Goal: Task Accomplishment & Management: Complete application form

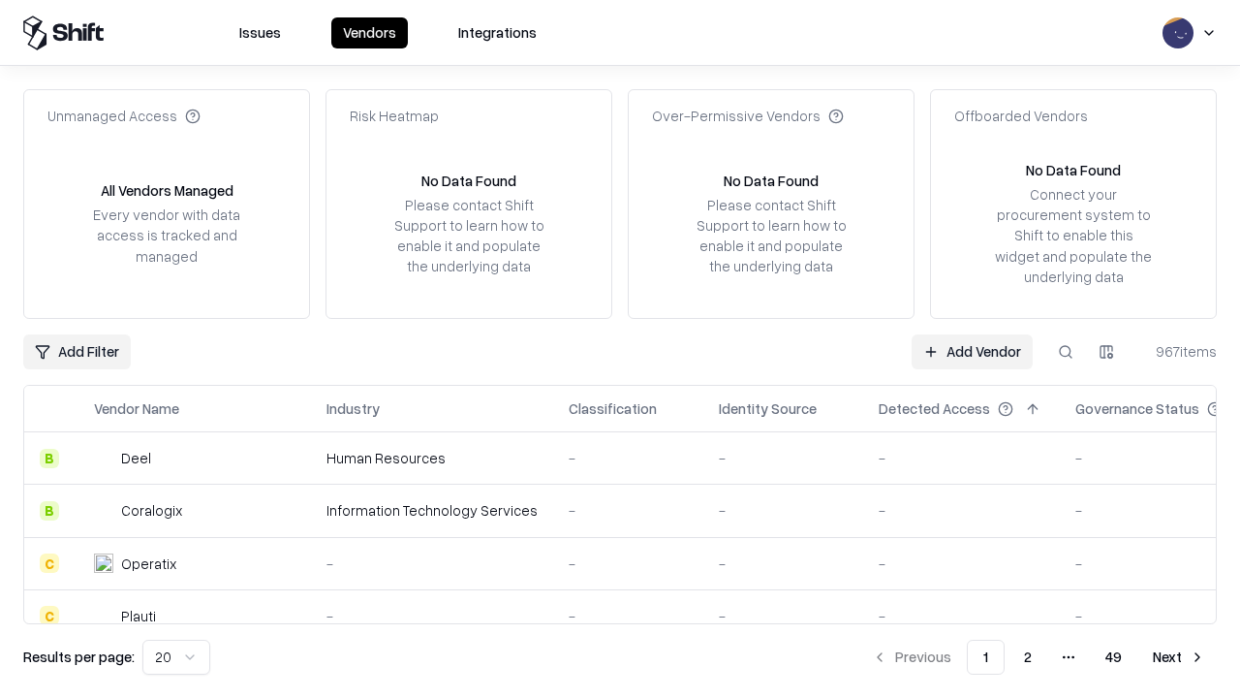
click at [972, 351] on link "Add Vendor" at bounding box center [972, 351] width 121 height 35
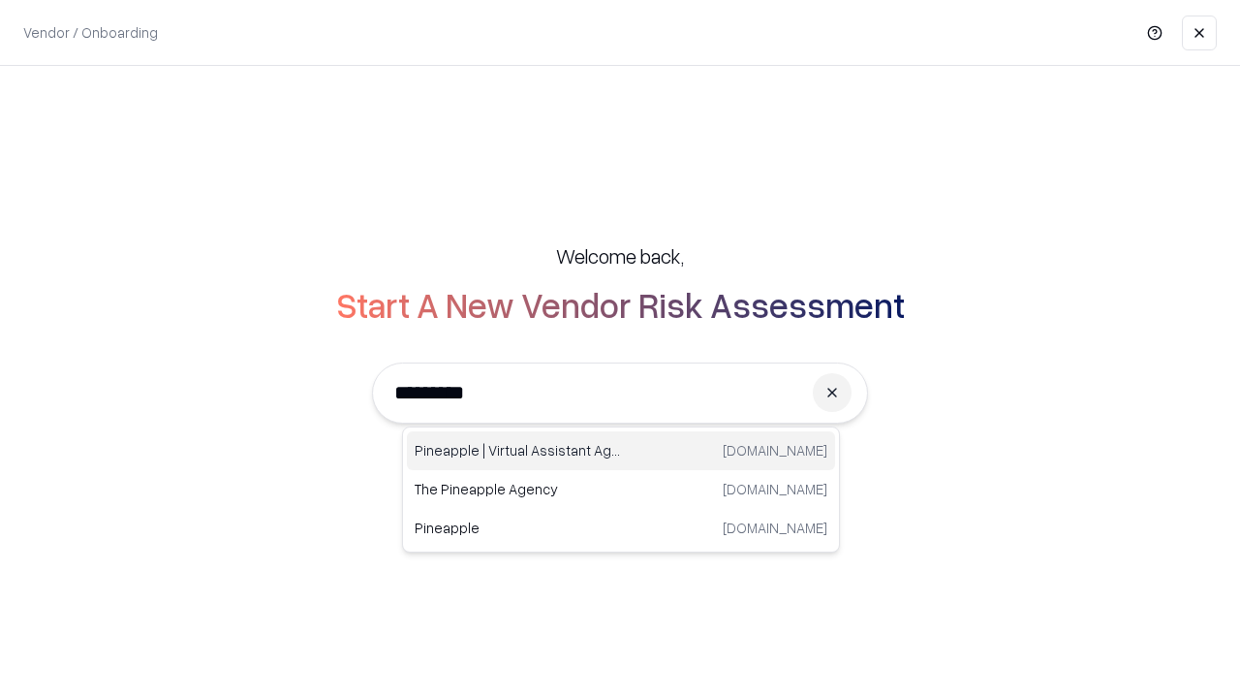
click at [621, 451] on div "Pineapple | Virtual Assistant Agency [DOMAIN_NAME]" at bounding box center [621, 450] width 428 height 39
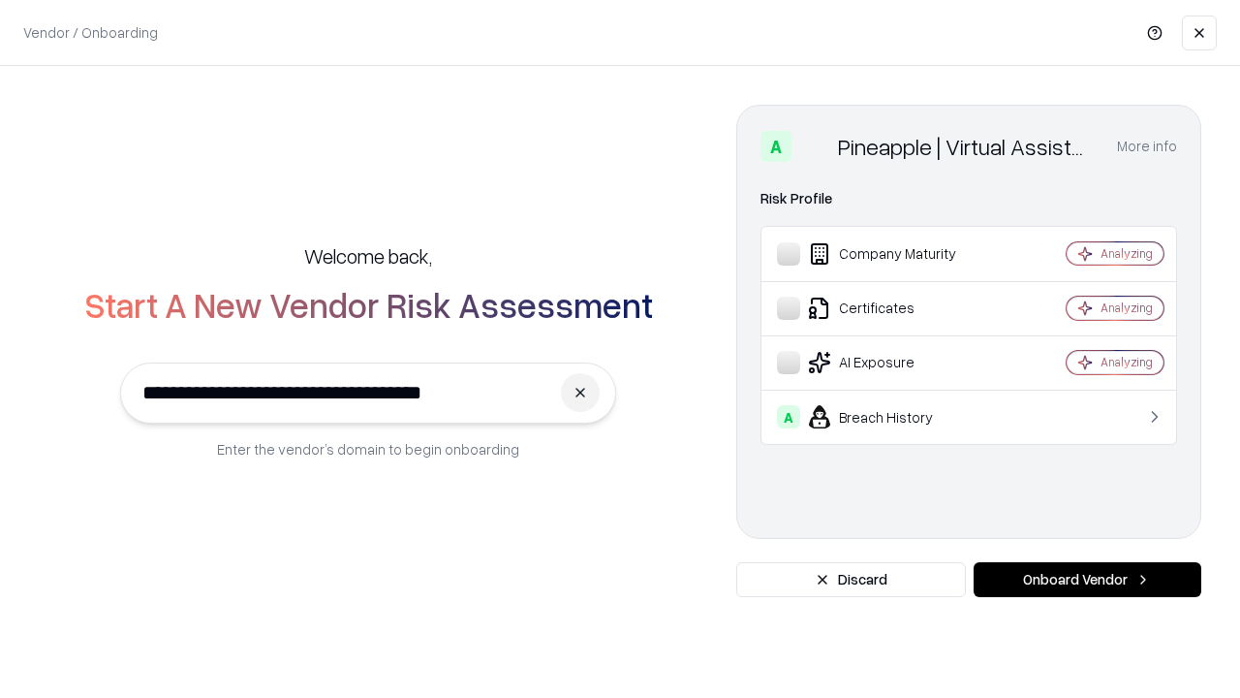
type input "**********"
click at [1087, 579] on button "Onboard Vendor" at bounding box center [1088, 579] width 228 height 35
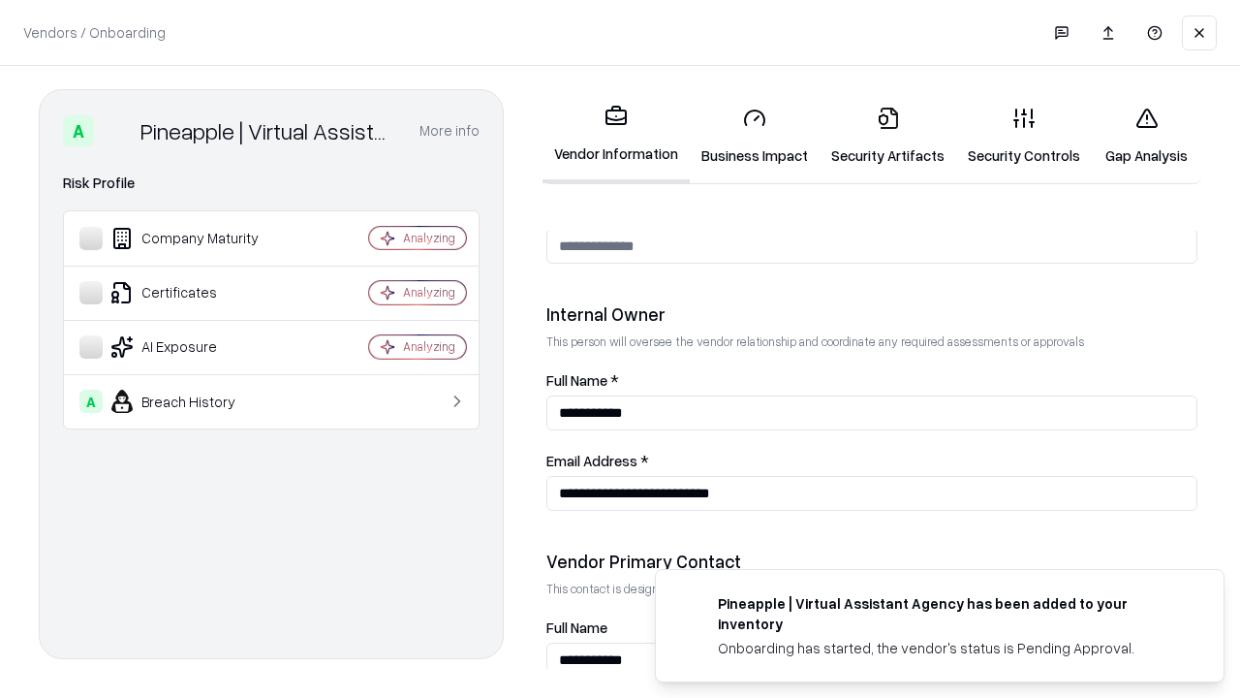
scroll to position [1004, 0]
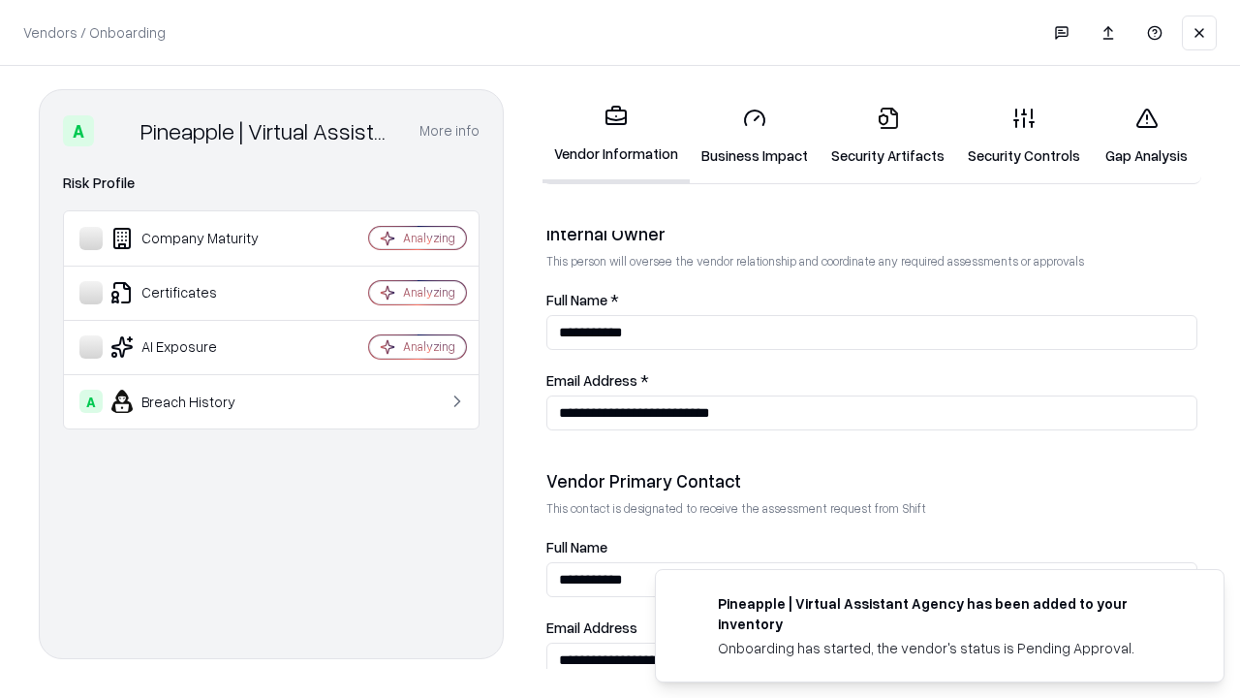
click at [755, 136] on link "Business Impact" at bounding box center [755, 136] width 130 height 90
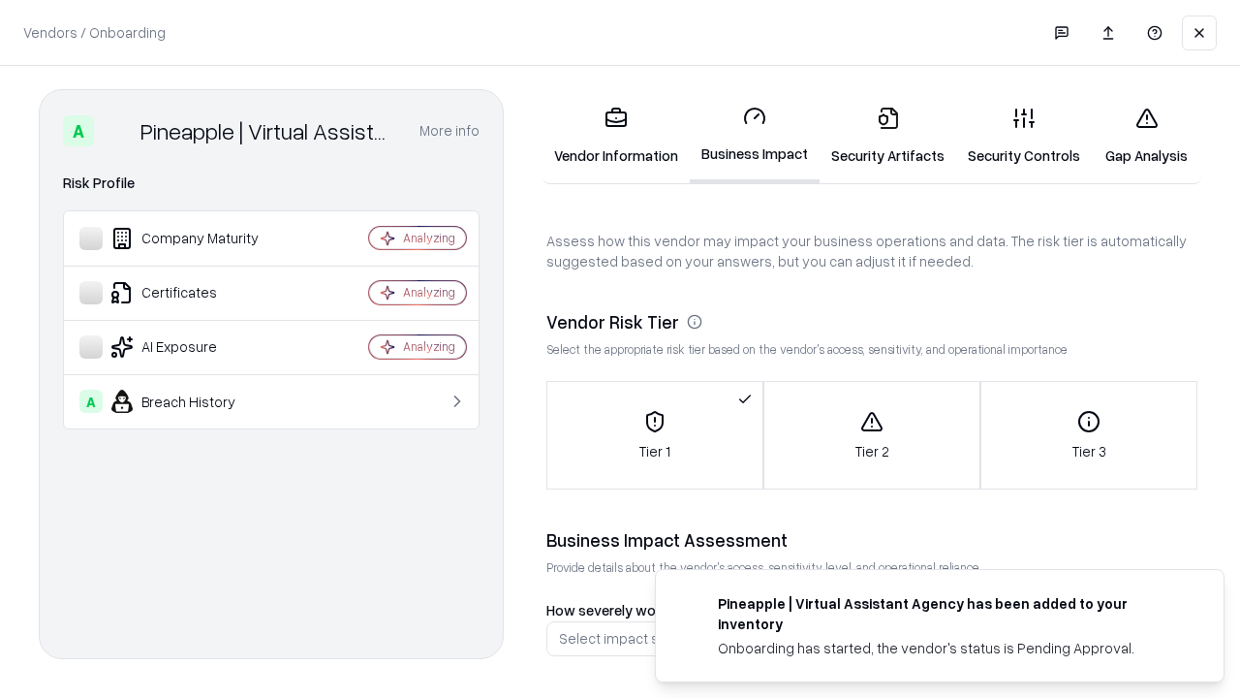
click at [1146, 136] on link "Gap Analysis" at bounding box center [1146, 136] width 109 height 90
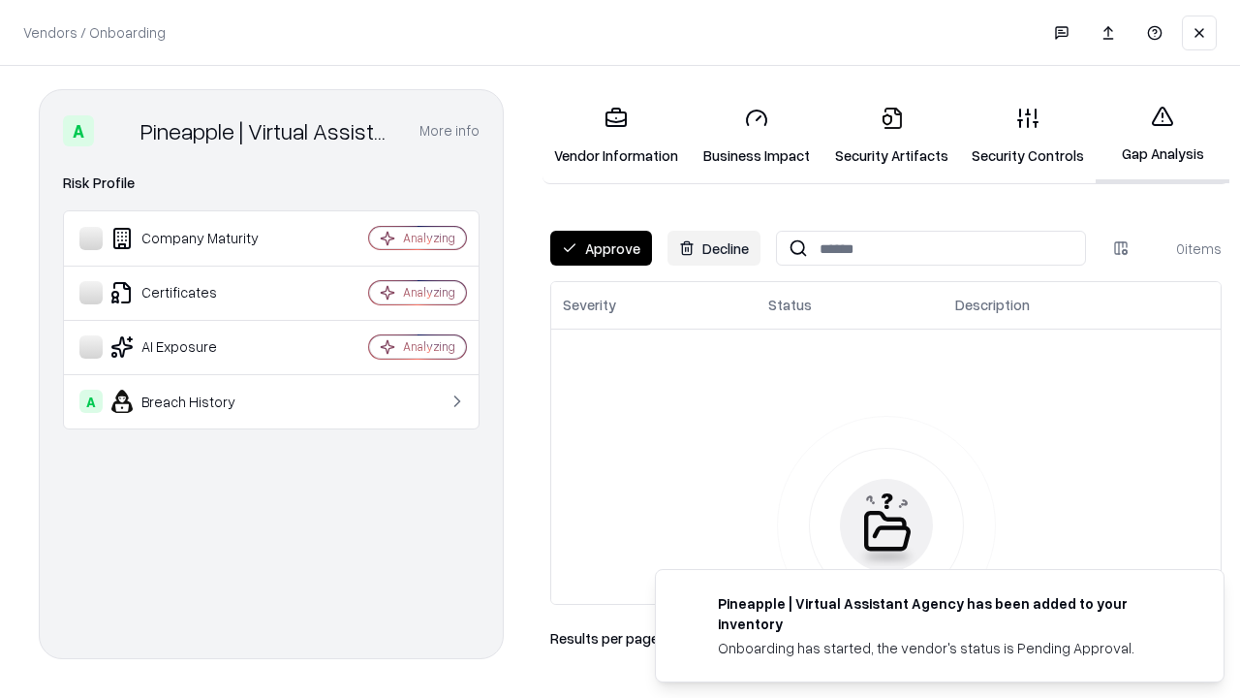
click at [601, 248] on button "Approve" at bounding box center [601, 248] width 102 height 35
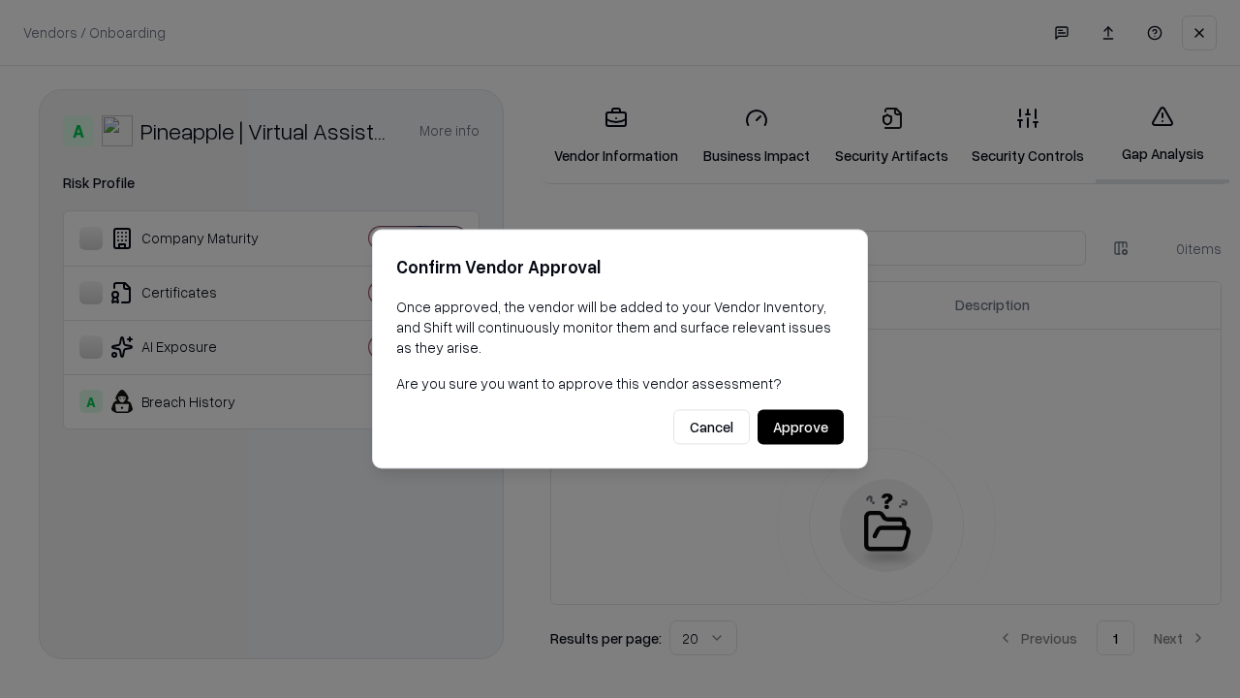
click at [800, 426] on button "Approve" at bounding box center [801, 427] width 86 height 35
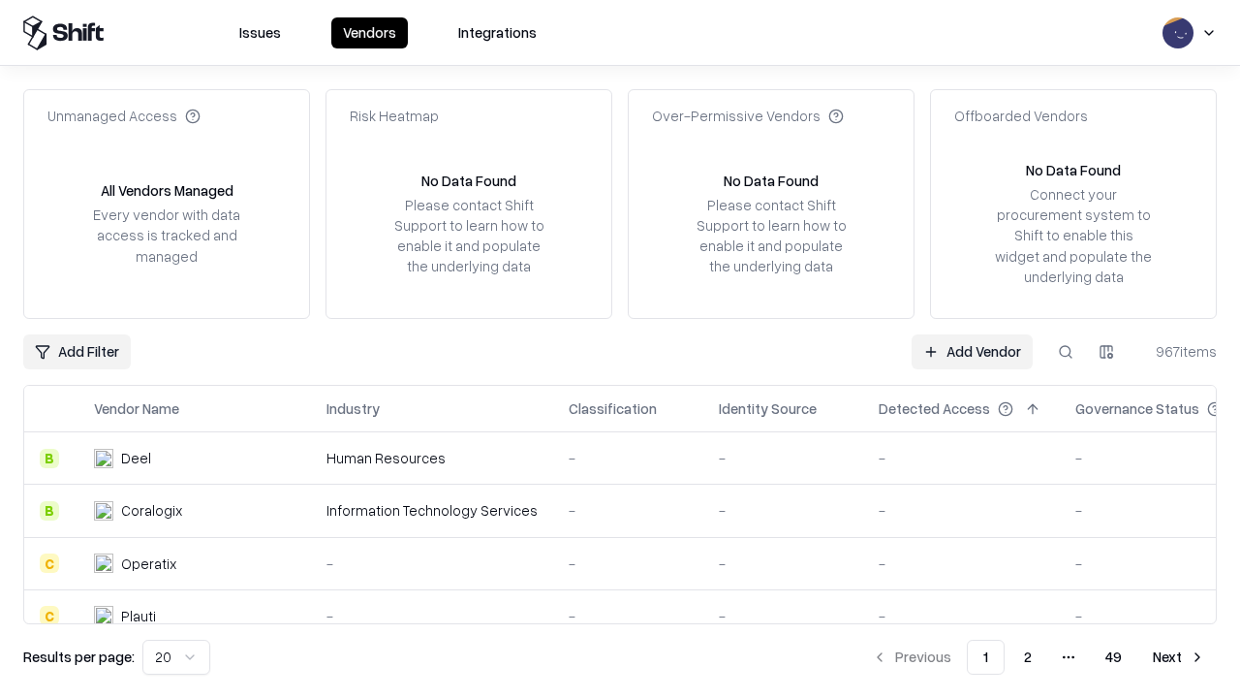
type input "**********"
click at [972, 351] on link "Add Vendor" at bounding box center [972, 351] width 121 height 35
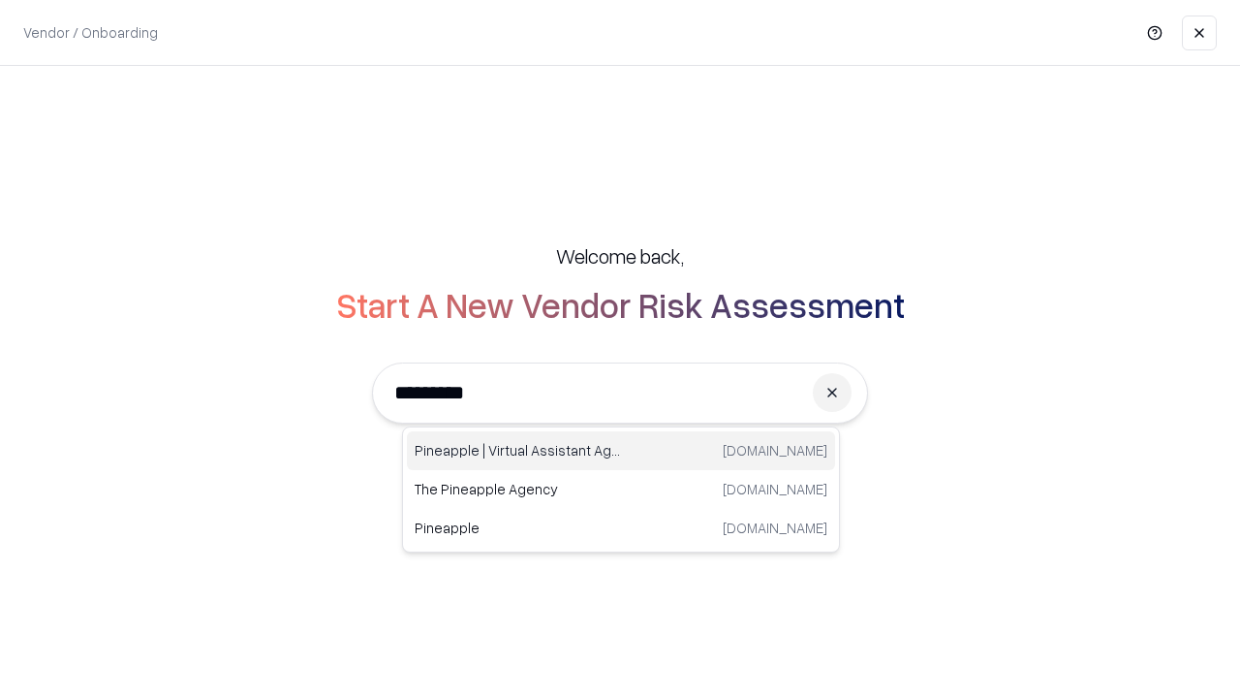
click at [621, 451] on div "Pineapple | Virtual Assistant Agency [DOMAIN_NAME]" at bounding box center [621, 450] width 428 height 39
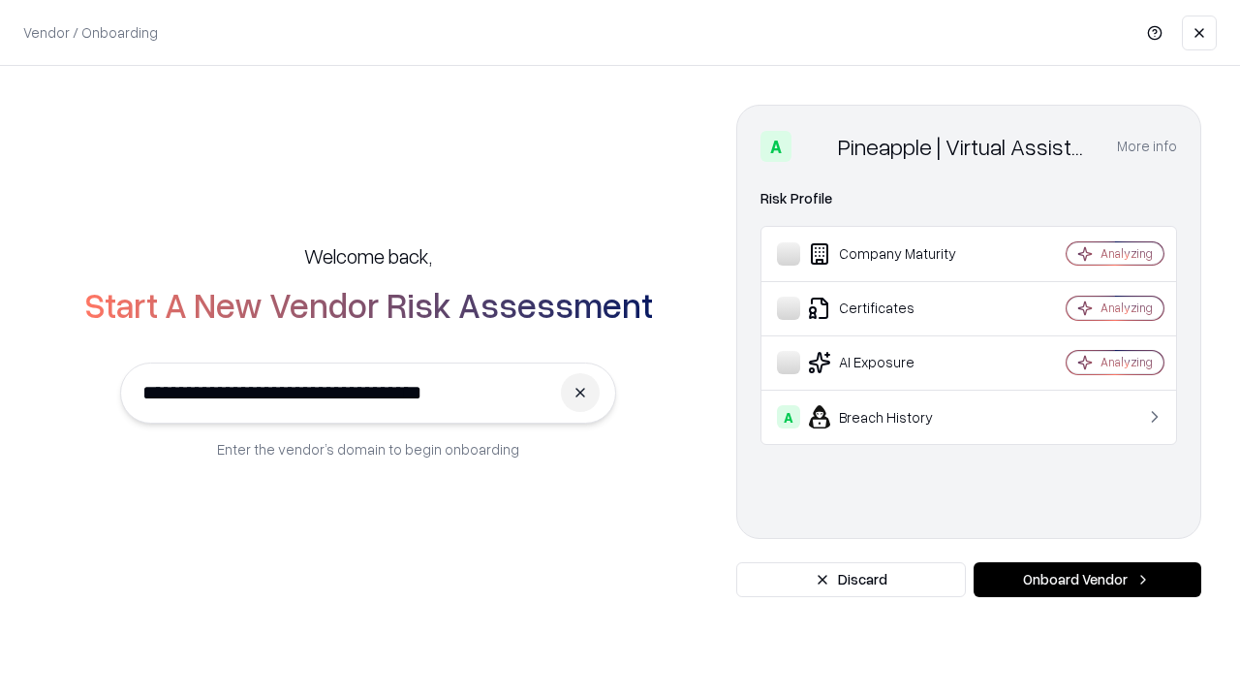
type input "**********"
click at [1087, 579] on button "Onboard Vendor" at bounding box center [1088, 579] width 228 height 35
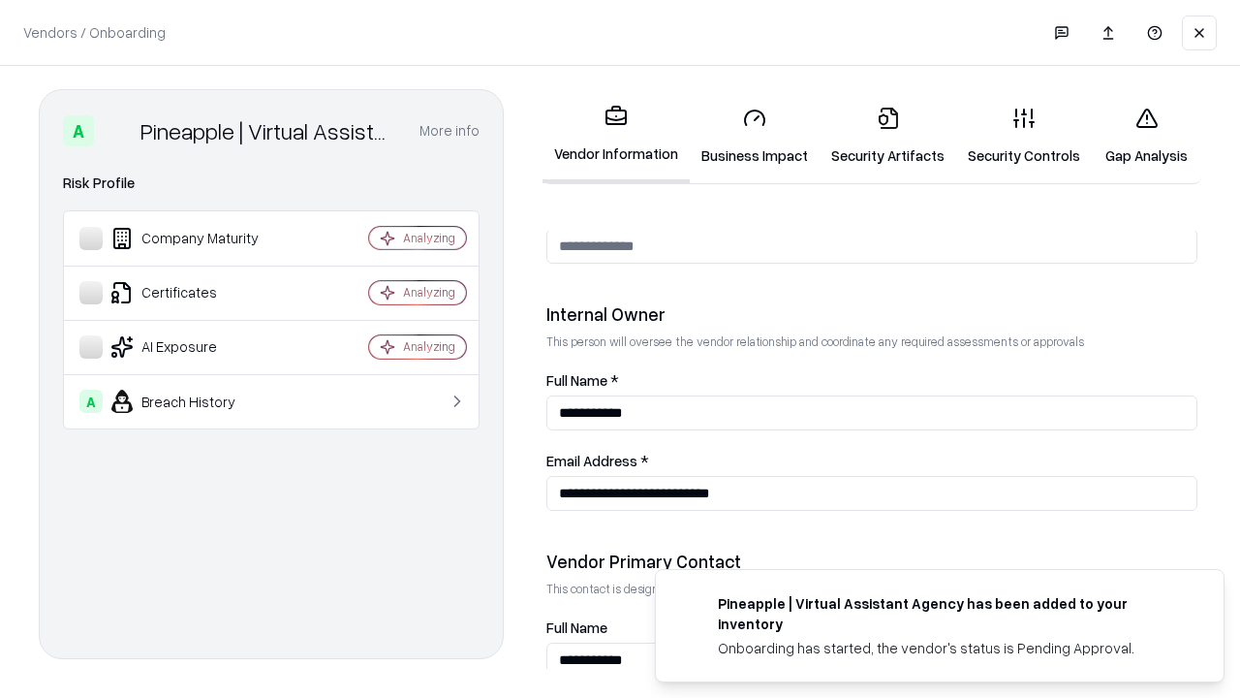
scroll to position [1004, 0]
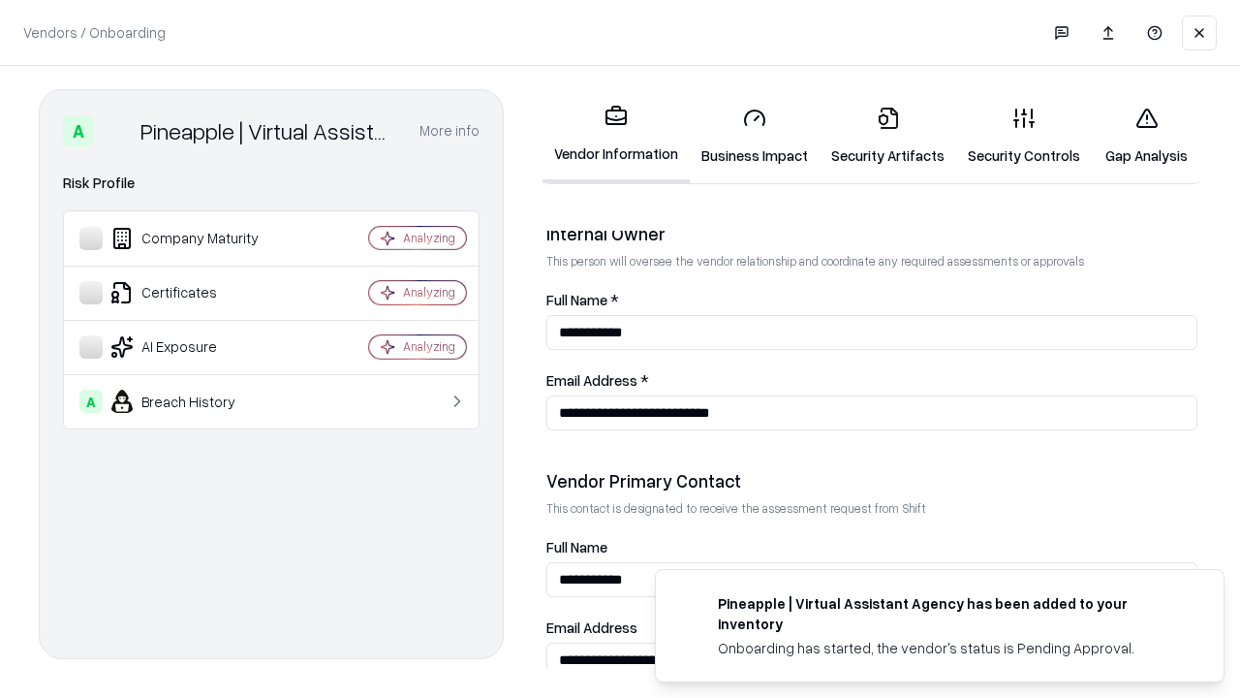
click at [1146, 136] on link "Gap Analysis" at bounding box center [1146, 136] width 109 height 90
